Goal: Leave review/rating: Share an evaluation or opinion about a product, service, or content

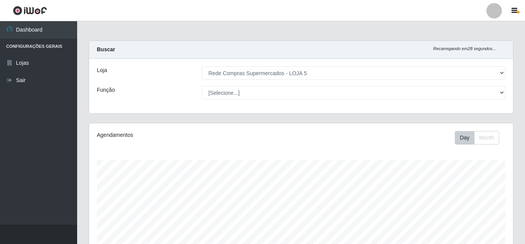
select select "397"
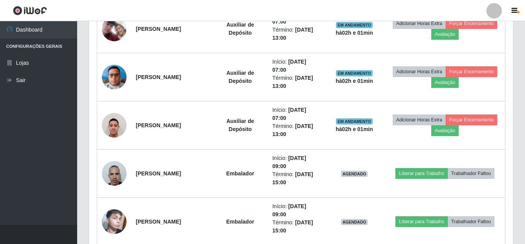
scroll to position [516, 0]
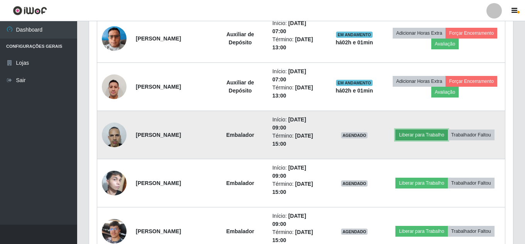
click at [421, 137] on button "Liberar para Trabalho" at bounding box center [421, 135] width 52 height 11
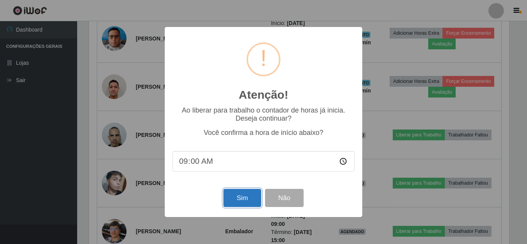
click at [244, 202] on button "Sim" at bounding box center [241, 198] width 37 height 18
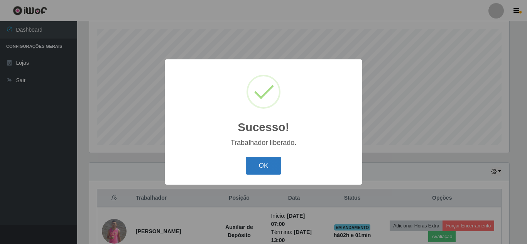
click at [265, 167] on button "OK" at bounding box center [264, 166] width 36 height 18
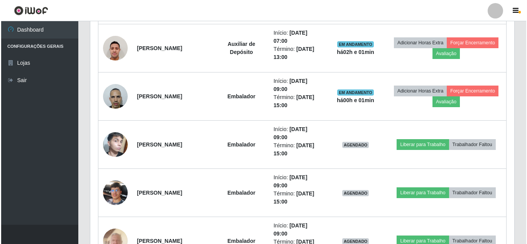
scroll to position [593, 0]
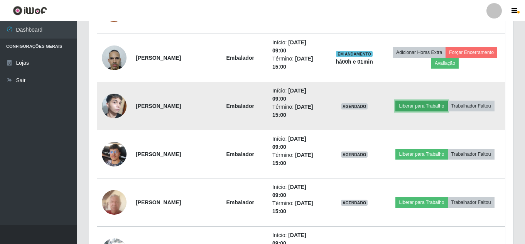
click at [429, 105] on button "Liberar para Trabalho" at bounding box center [421, 106] width 52 height 11
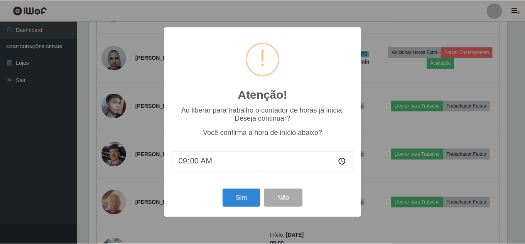
scroll to position [160, 420]
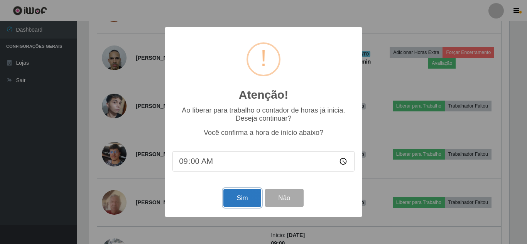
click at [249, 193] on button "Sim" at bounding box center [241, 198] width 37 height 18
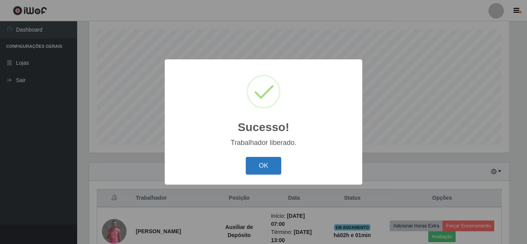
click at [261, 162] on button "OK" at bounding box center [264, 166] width 36 height 18
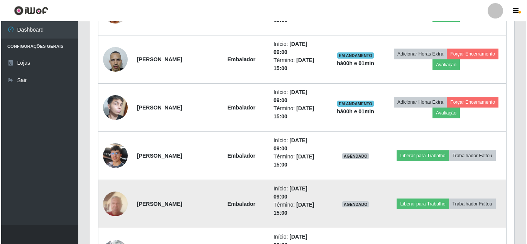
scroll to position [593, 0]
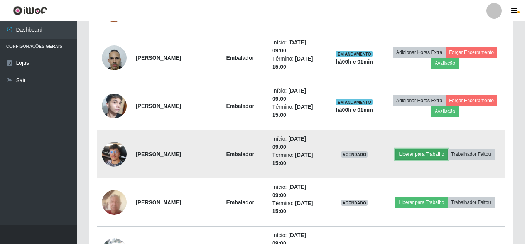
click at [413, 150] on button "Liberar para Trabalho" at bounding box center [421, 154] width 52 height 11
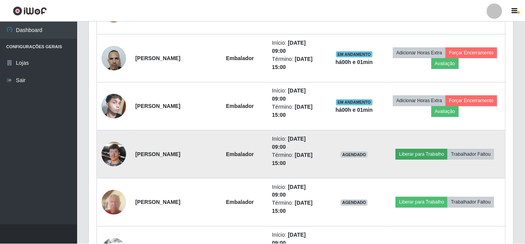
scroll to position [160, 420]
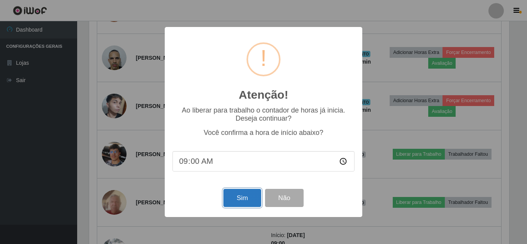
click at [249, 198] on button "Sim" at bounding box center [241, 198] width 37 height 18
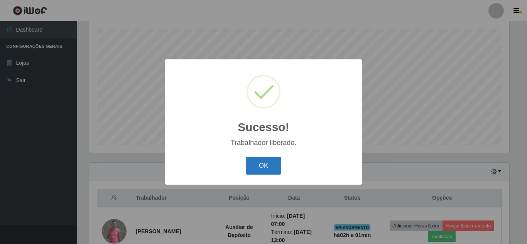
click at [265, 158] on button "OK" at bounding box center [264, 166] width 36 height 18
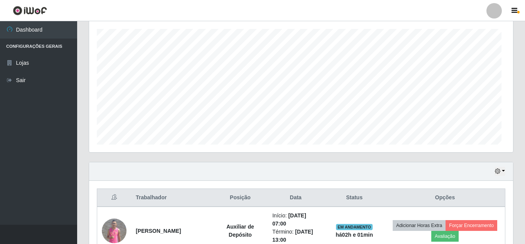
scroll to position [0, 0]
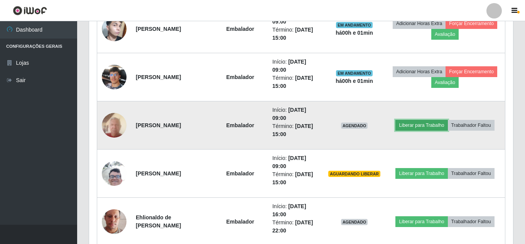
click at [414, 120] on button "Liberar para Trabalho" at bounding box center [421, 125] width 52 height 11
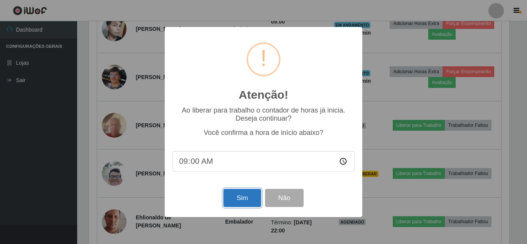
click at [240, 200] on button "Sim" at bounding box center [241, 198] width 37 height 18
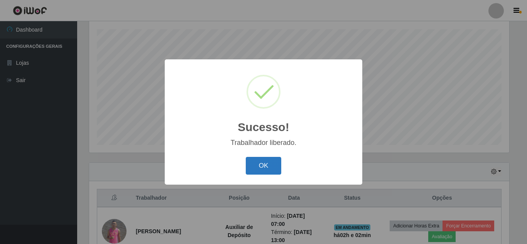
click at [250, 163] on button "OK" at bounding box center [264, 166] width 36 height 18
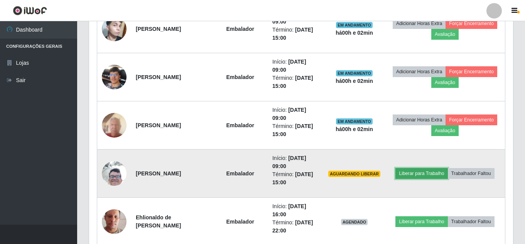
click at [409, 168] on button "Liberar para Trabalho" at bounding box center [421, 173] width 52 height 11
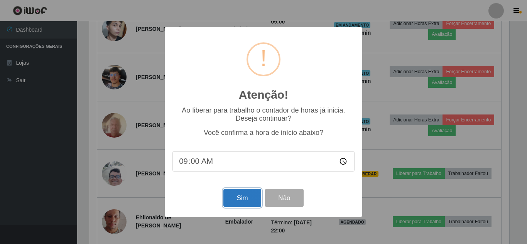
click at [239, 199] on button "Sim" at bounding box center [241, 198] width 37 height 18
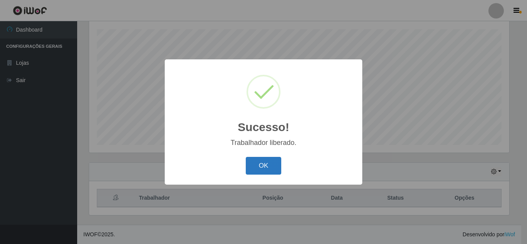
click at [265, 168] on button "OK" at bounding box center [264, 166] width 36 height 18
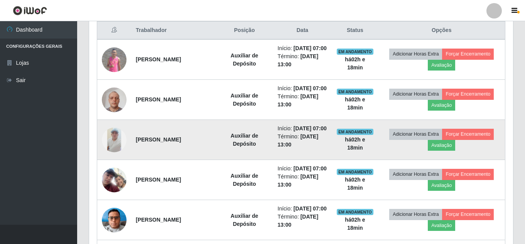
scroll to position [285, 0]
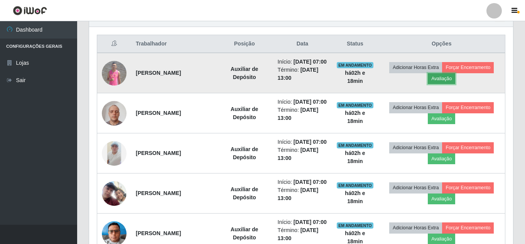
click at [452, 84] on button "Avaliação" at bounding box center [441, 78] width 27 height 11
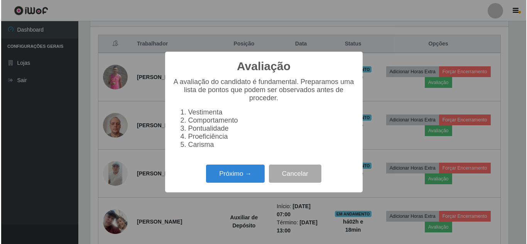
scroll to position [160, 420]
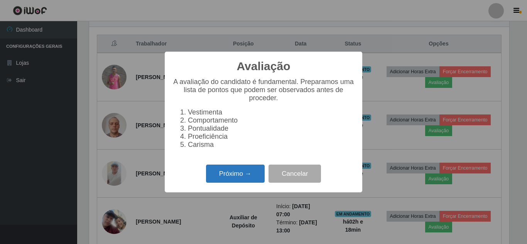
click at [233, 180] on button "Próximo →" at bounding box center [235, 174] width 59 height 18
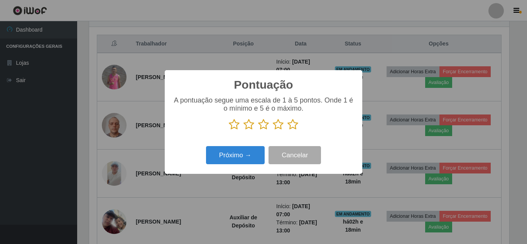
click at [290, 125] on icon at bounding box center [292, 125] width 11 height 12
click at [287, 130] on input "radio" at bounding box center [287, 130] width 0 height 0
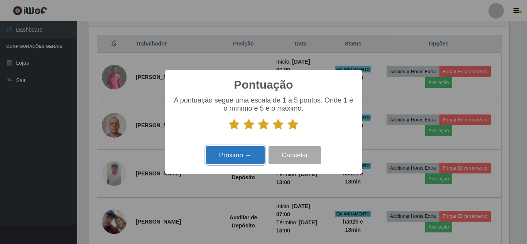
click at [244, 151] on button "Próximo →" at bounding box center [235, 155] width 59 height 18
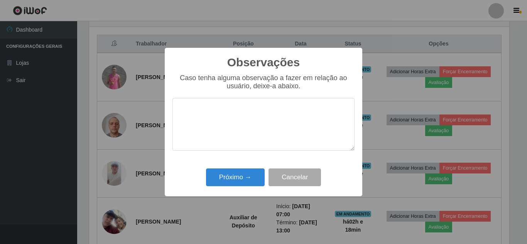
click at [239, 168] on div "Próximo → Cancelar" at bounding box center [263, 177] width 182 height 22
click at [240, 177] on button "Próximo →" at bounding box center [235, 177] width 59 height 18
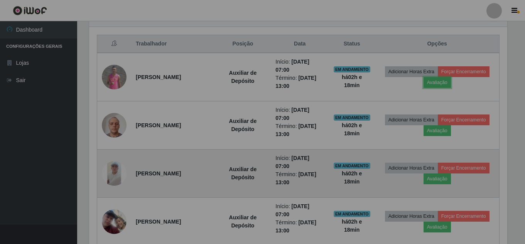
scroll to position [160, 424]
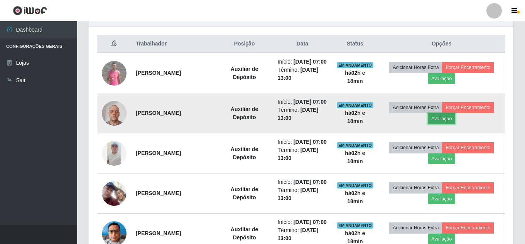
click at [446, 124] on button "Avaliação" at bounding box center [441, 118] width 27 height 11
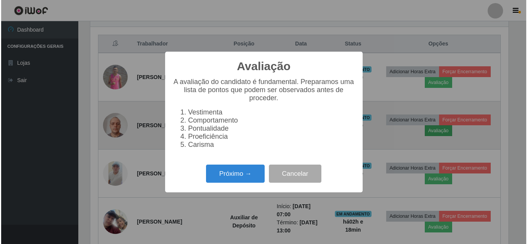
scroll to position [160, 420]
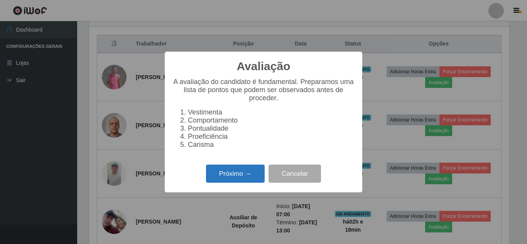
click at [232, 179] on button "Próximo →" at bounding box center [235, 174] width 59 height 18
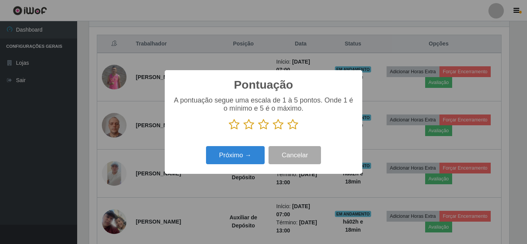
scroll to position [385349, 385089]
drag, startPoint x: 295, startPoint y: 127, endPoint x: 266, endPoint y: 141, distance: 32.9
click at [294, 127] on icon at bounding box center [292, 125] width 11 height 12
click at [287, 130] on input "radio" at bounding box center [287, 130] width 0 height 0
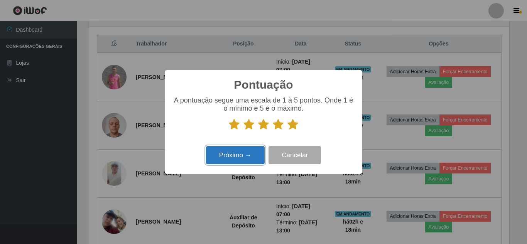
click at [251, 149] on button "Próximo →" at bounding box center [235, 155] width 59 height 18
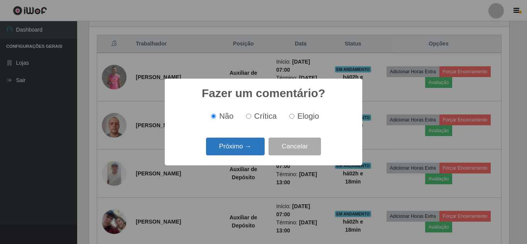
click at [249, 149] on button "Próximo →" at bounding box center [235, 147] width 59 height 18
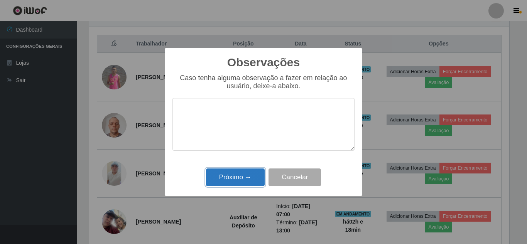
click at [240, 175] on button "Próximo →" at bounding box center [235, 177] width 59 height 18
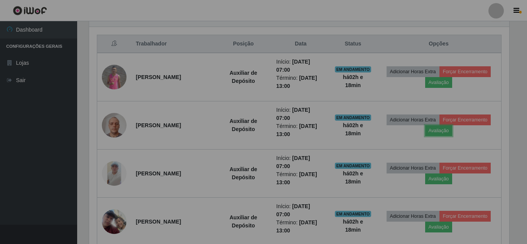
scroll to position [160, 424]
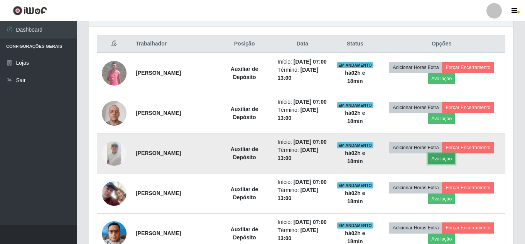
click at [439, 164] on button "Avaliação" at bounding box center [441, 158] width 27 height 11
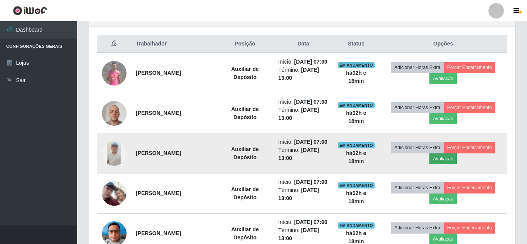
scroll to position [160, 420]
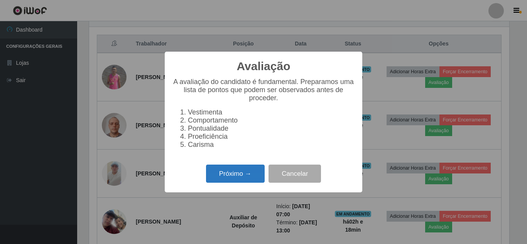
click at [230, 183] on button "Próximo →" at bounding box center [235, 174] width 59 height 18
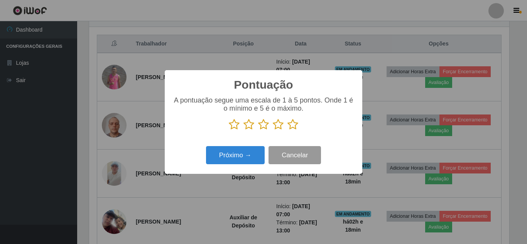
scroll to position [385349, 385089]
click at [295, 128] on icon at bounding box center [292, 125] width 11 height 12
click at [287, 130] on input "radio" at bounding box center [287, 130] width 0 height 0
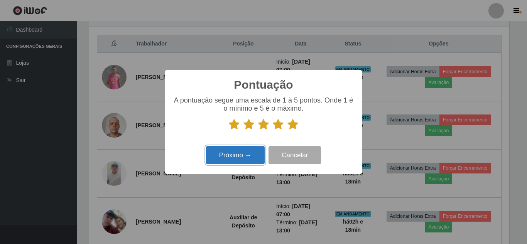
click at [256, 154] on button "Próximo →" at bounding box center [235, 155] width 59 height 18
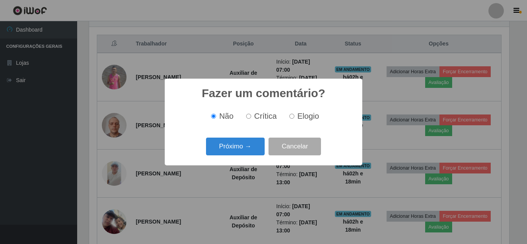
click at [252, 150] on button "Próximo →" at bounding box center [235, 147] width 59 height 18
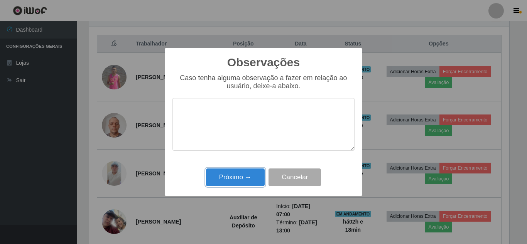
drag, startPoint x: 252, startPoint y: 173, endPoint x: 277, endPoint y: 172, distance: 25.1
click at [252, 173] on button "Próximo →" at bounding box center [235, 177] width 59 height 18
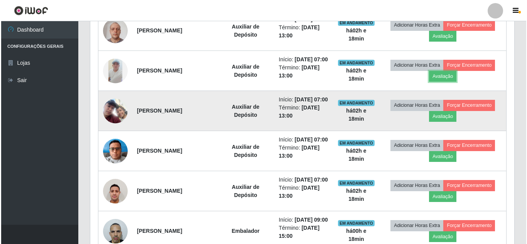
scroll to position [362, 0]
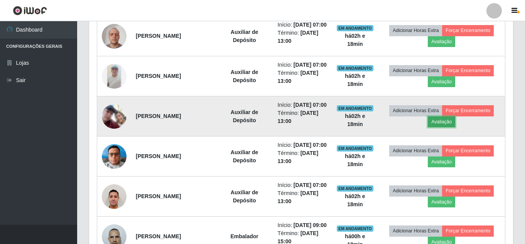
click at [443, 127] on button "Avaliação" at bounding box center [441, 121] width 27 height 11
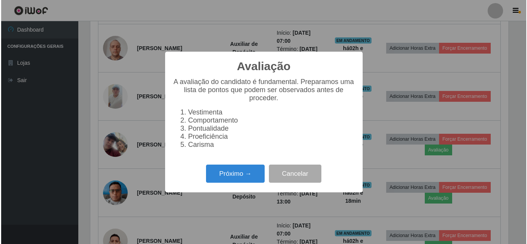
scroll to position [160, 420]
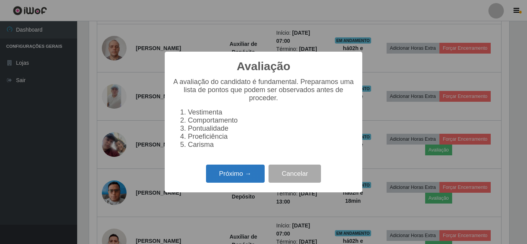
click at [247, 172] on button "Próximo →" at bounding box center [235, 174] width 59 height 18
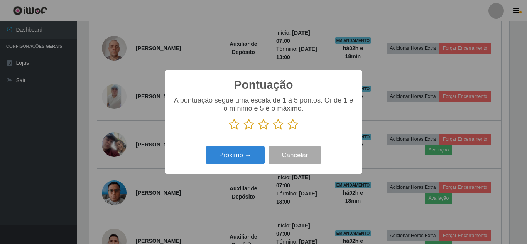
scroll to position [385349, 385089]
click at [296, 122] on icon at bounding box center [292, 125] width 11 height 12
click at [287, 130] on input "radio" at bounding box center [287, 130] width 0 height 0
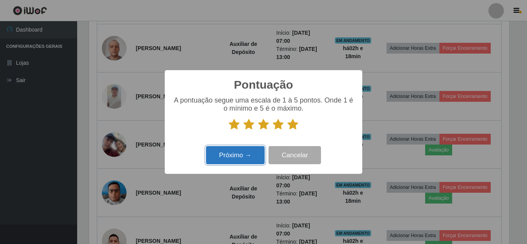
click at [242, 156] on button "Próximo →" at bounding box center [235, 155] width 59 height 18
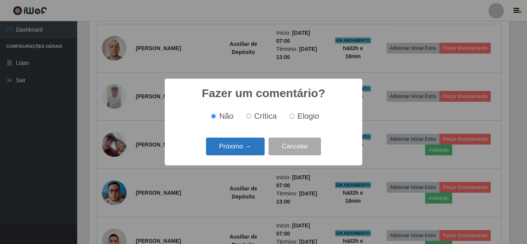
click at [242, 152] on button "Próximo →" at bounding box center [235, 147] width 59 height 18
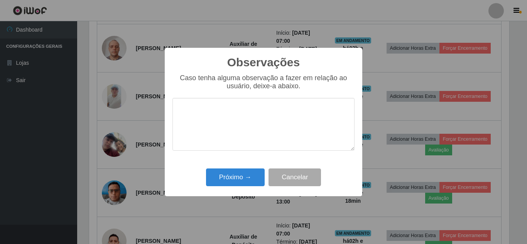
click at [242, 169] on div "Próximo → Cancelar" at bounding box center [263, 177] width 182 height 22
click at [242, 173] on button "Próximo →" at bounding box center [235, 177] width 59 height 18
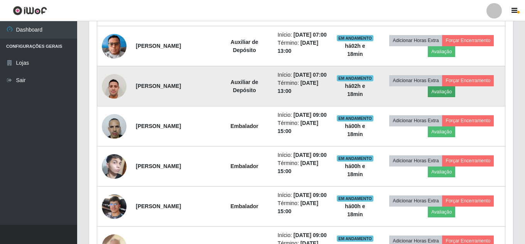
scroll to position [478, 0]
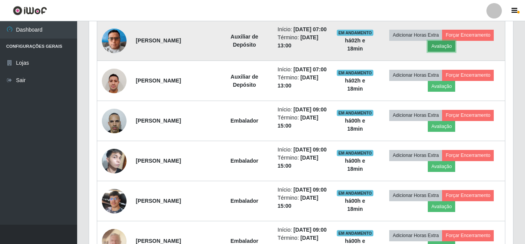
click at [440, 52] on button "Avaliação" at bounding box center [441, 46] width 27 height 11
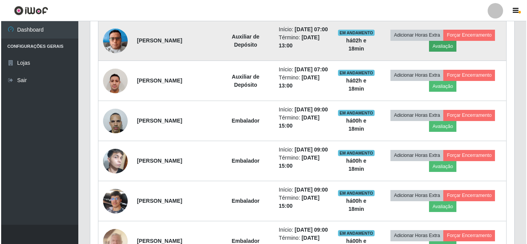
scroll to position [160, 420]
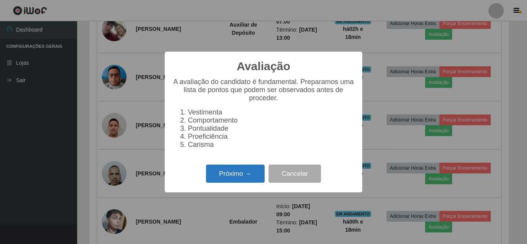
click at [248, 175] on button "Próximo →" at bounding box center [235, 174] width 59 height 18
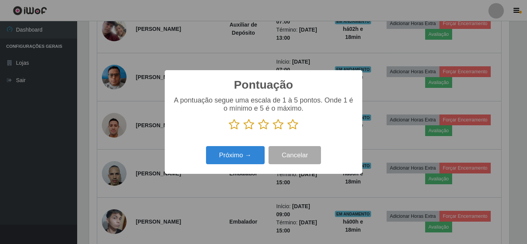
drag, startPoint x: 298, startPoint y: 123, endPoint x: 293, endPoint y: 129, distance: 7.9
click at [297, 123] on icon at bounding box center [292, 125] width 11 height 12
click at [287, 130] on input "radio" at bounding box center [287, 130] width 0 height 0
click at [293, 129] on icon at bounding box center [292, 125] width 11 height 12
click at [287, 130] on input "radio" at bounding box center [287, 130] width 0 height 0
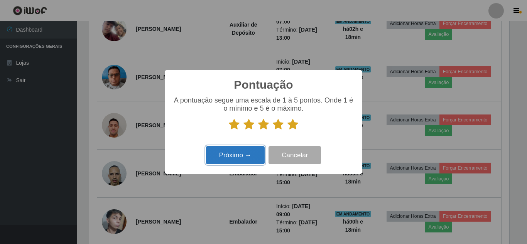
click at [256, 149] on button "Próximo →" at bounding box center [235, 155] width 59 height 18
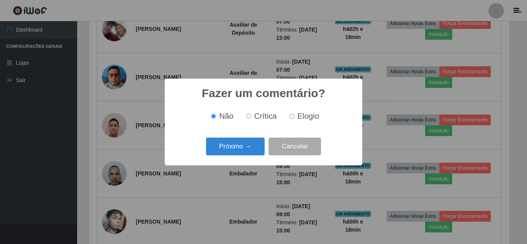
click at [256, 149] on button "Próximo →" at bounding box center [235, 147] width 59 height 18
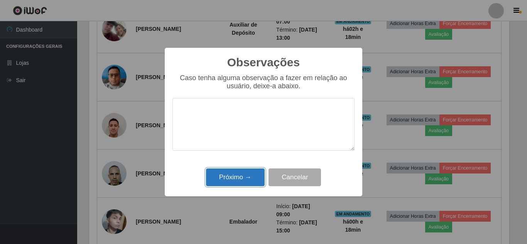
drag, startPoint x: 249, startPoint y: 172, endPoint x: 414, endPoint y: 155, distance: 165.1
click at [250, 172] on button "Próximo →" at bounding box center [235, 177] width 59 height 18
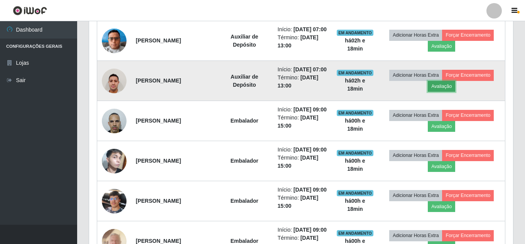
drag, startPoint x: 437, startPoint y: 134, endPoint x: 432, endPoint y: 134, distance: 5.0
click at [432, 92] on button "Avaliação" at bounding box center [441, 86] width 27 height 11
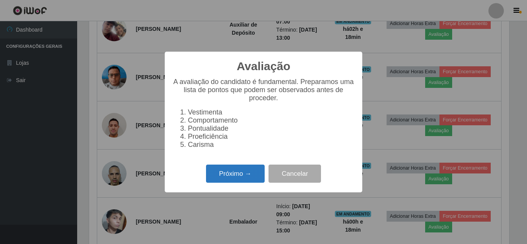
click at [250, 171] on button "Próximo →" at bounding box center [235, 174] width 59 height 18
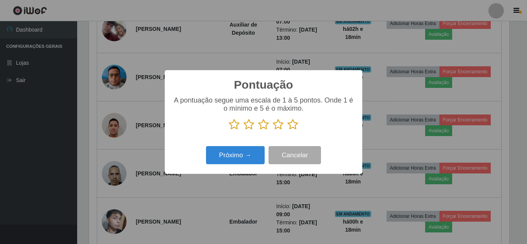
click at [292, 123] on icon at bounding box center [292, 125] width 11 height 12
click at [287, 130] on input "radio" at bounding box center [287, 130] width 0 height 0
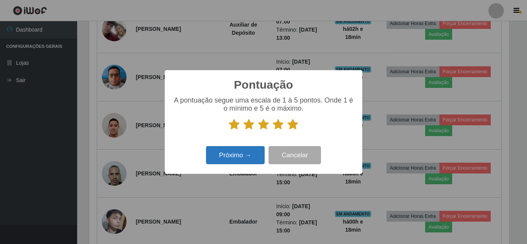
drag, startPoint x: 258, startPoint y: 145, endPoint x: 250, endPoint y: 151, distance: 10.5
click at [257, 145] on div "Pontuação × A pontuação segue uma escala de 1 à 5 pontos. Onde 1 é o mínimo e 5…" at bounding box center [263, 122] width 197 height 104
click at [250, 151] on button "Próximo →" at bounding box center [235, 155] width 59 height 18
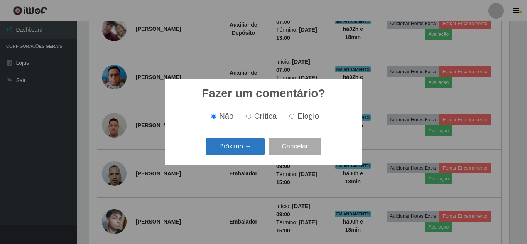
click at [245, 150] on button "Próximo →" at bounding box center [235, 147] width 59 height 18
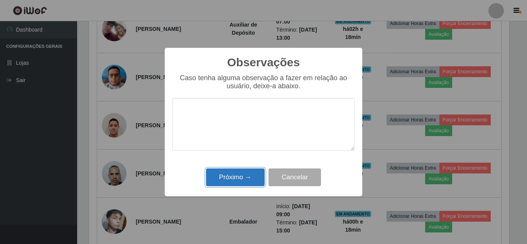
click at [232, 180] on button "Próximo →" at bounding box center [235, 177] width 59 height 18
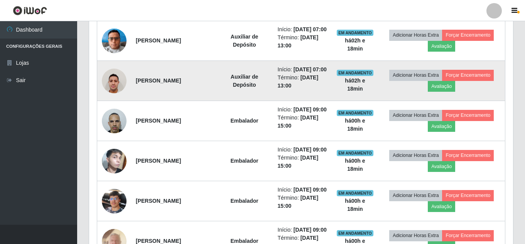
click at [115, 97] on img at bounding box center [114, 80] width 25 height 33
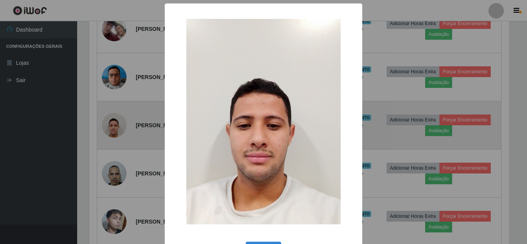
click at [114, 128] on div "× OK Cancel" at bounding box center [263, 122] width 527 height 244
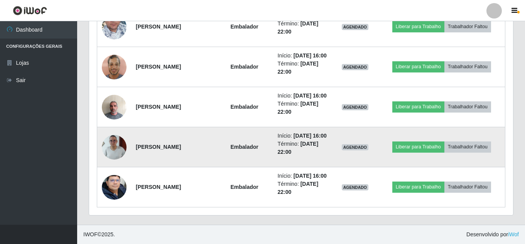
click at [114, 174] on img at bounding box center [114, 147] width 25 height 55
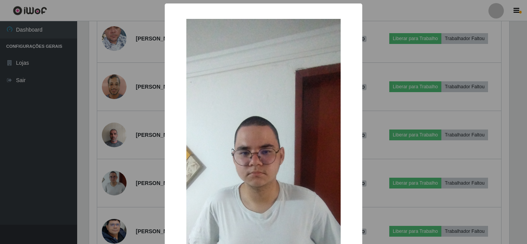
click at [119, 179] on div "× OK Cancel" at bounding box center [263, 122] width 527 height 244
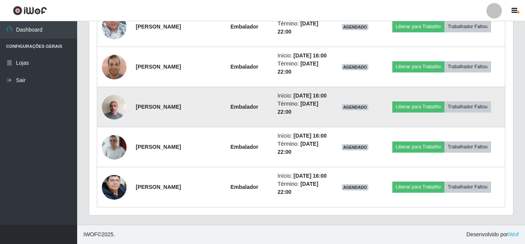
scroll to position [902, 0]
